Goal: Task Accomplishment & Management: Use online tool/utility

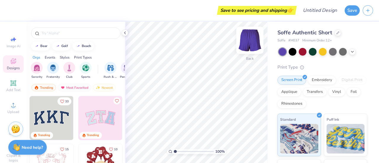
click at [249, 39] on img at bounding box center [250, 40] width 24 height 24
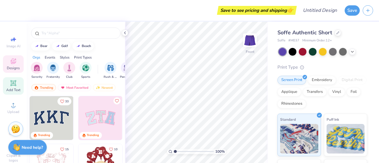
click at [15, 85] on div "Add Text" at bounding box center [13, 85] width 21 height 17
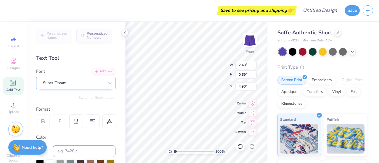
click at [73, 82] on div "Super Dream" at bounding box center [73, 83] width 62 height 9
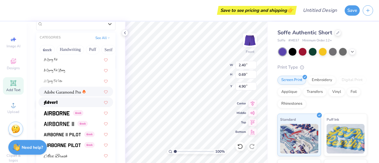
scroll to position [59, 0]
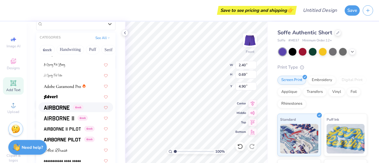
click at [73, 107] on span "Greek" at bounding box center [78, 107] width 10 height 5
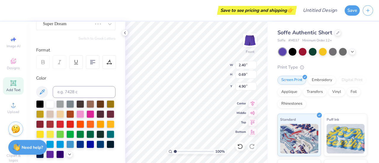
type input "2.29"
type input "0.73"
type input "4.89"
click at [43, 64] on icon at bounding box center [42, 62] width 5 height 5
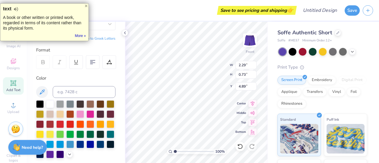
type textarea "BEARS"
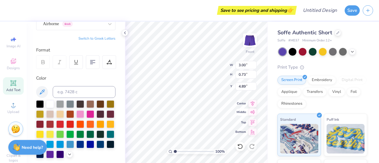
click at [242, 113] on div "100 % Front W 3.00 3.00 " H 0.73 0.73 " Y 4.89 4.89 " Center Middle Top Bottom" at bounding box center [196, 93] width 143 height 142
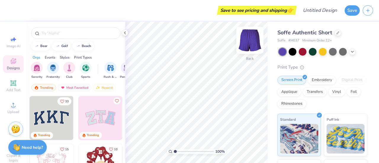
click at [254, 38] on img at bounding box center [250, 40] width 24 height 24
click at [32, 67] on div "filter for Sorority" at bounding box center [37, 67] width 12 height 12
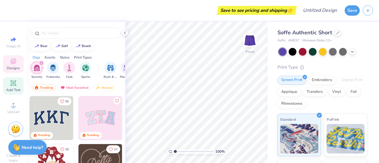
click at [12, 84] on icon at bounding box center [13, 83] width 4 height 4
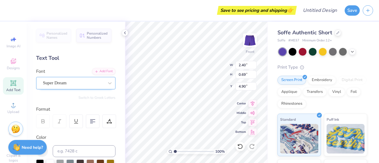
click at [82, 85] on div "Super Dream" at bounding box center [73, 83] width 62 height 9
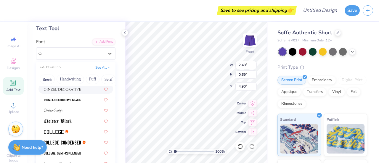
scroll to position [770, 0]
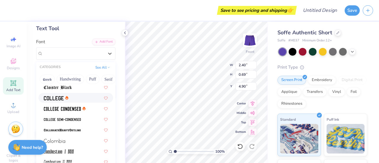
click at [60, 97] on img at bounding box center [54, 98] width 20 height 4
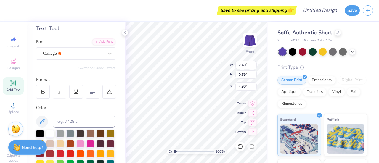
type input "2.18"
type input "0.68"
type input "4.91"
type textarea "BE"
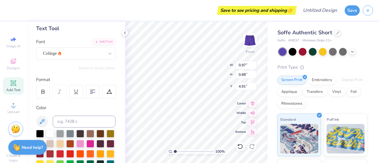
click at [124, 71] on div "Save to see pricing and shipping 👉 Design Title Save Image AI Designs Add Text …" at bounding box center [189, 81] width 379 height 163
type input "2.01"
type input "1.41"
type input "2.65"
type input "3.76"
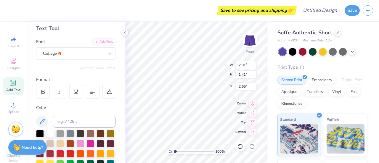
type input "2.63"
type input "2.18"
click at [10, 86] on icon at bounding box center [13, 83] width 7 height 7
type input "2.40"
type input "0.69"
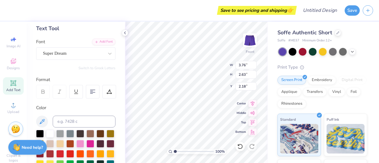
type input "4.90"
click at [80, 56] on div "Super Dream" at bounding box center [73, 53] width 62 height 9
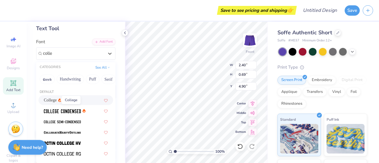
click at [52, 101] on span "College" at bounding box center [50, 100] width 13 height 6
type input "colle"
type input "2.18"
type input "0.68"
type input "4.91"
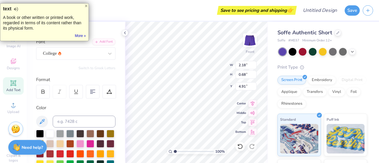
type textarea "A"
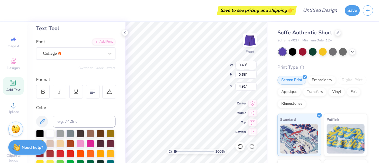
type input "1.74"
type input "2.44"
